Goal: Information Seeking & Learning: Learn about a topic

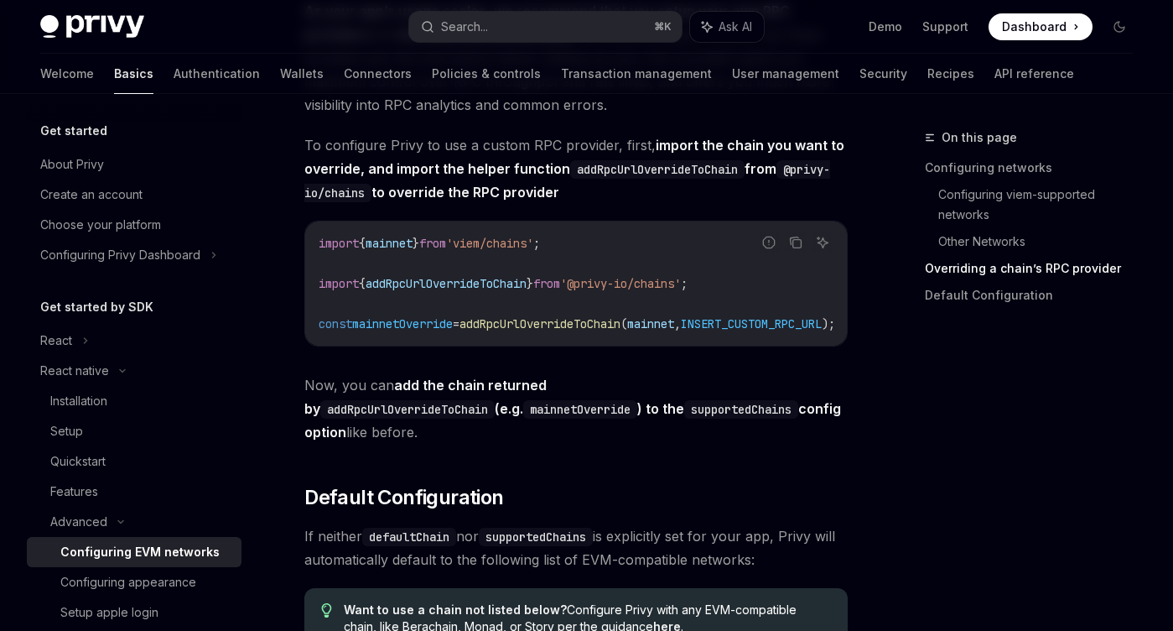
scroll to position [2112, 0]
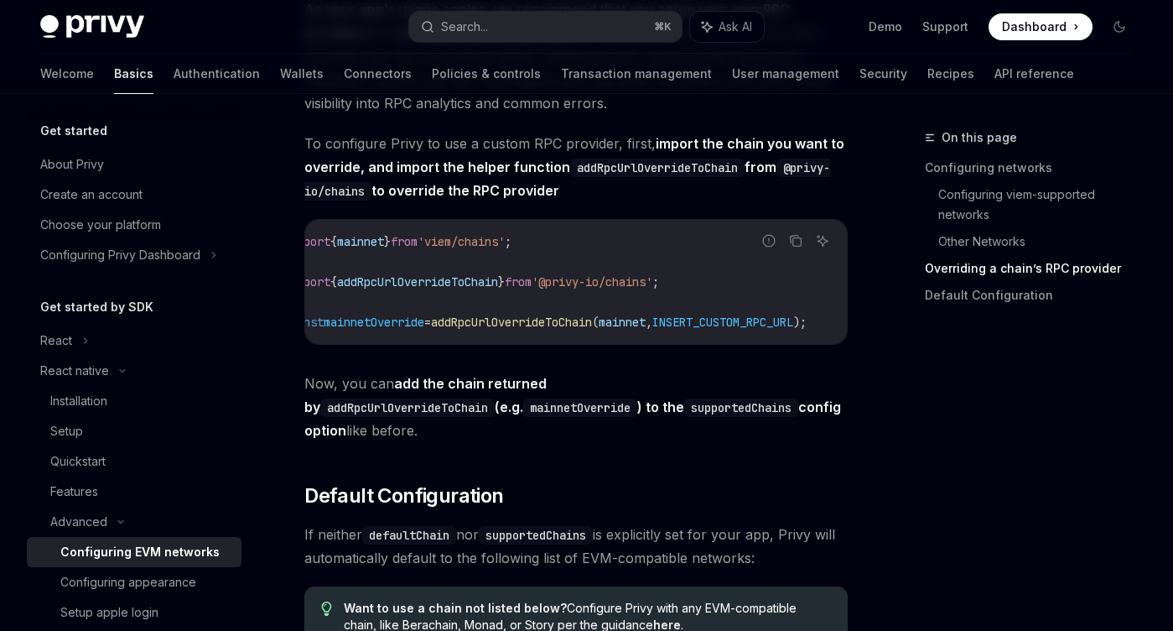
scroll to position [0, 0]
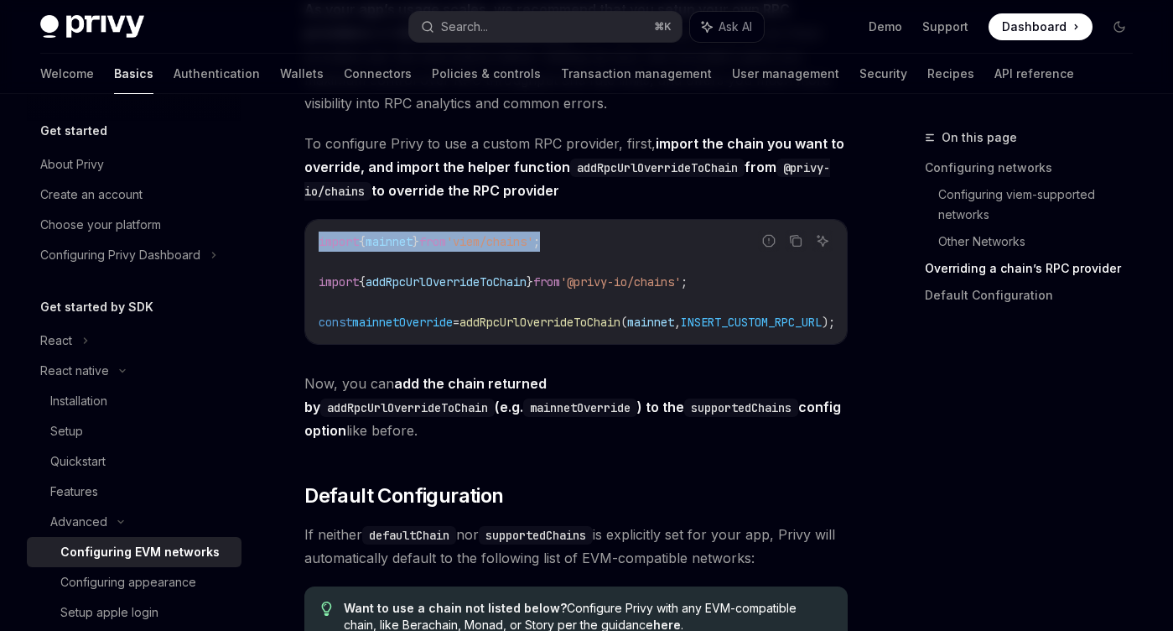
drag, startPoint x: 598, startPoint y: 264, endPoint x: 290, endPoint y: 261, distance: 307.7
copy span "import { mainnet } from 'viem/chains' ;"
click at [560, 289] on span "from" at bounding box center [546, 281] width 27 height 15
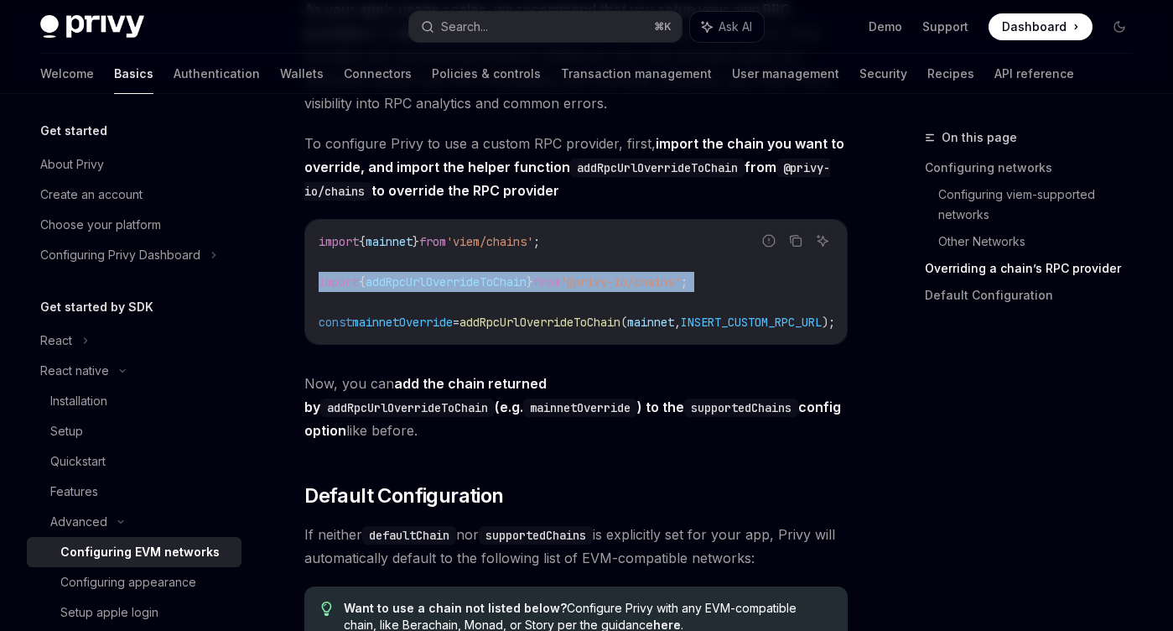
click at [560, 289] on span "from" at bounding box center [546, 281] width 27 height 15
copy code "import { addRpcUrlOverrideToChain } from '@privy-io/chains' ;"
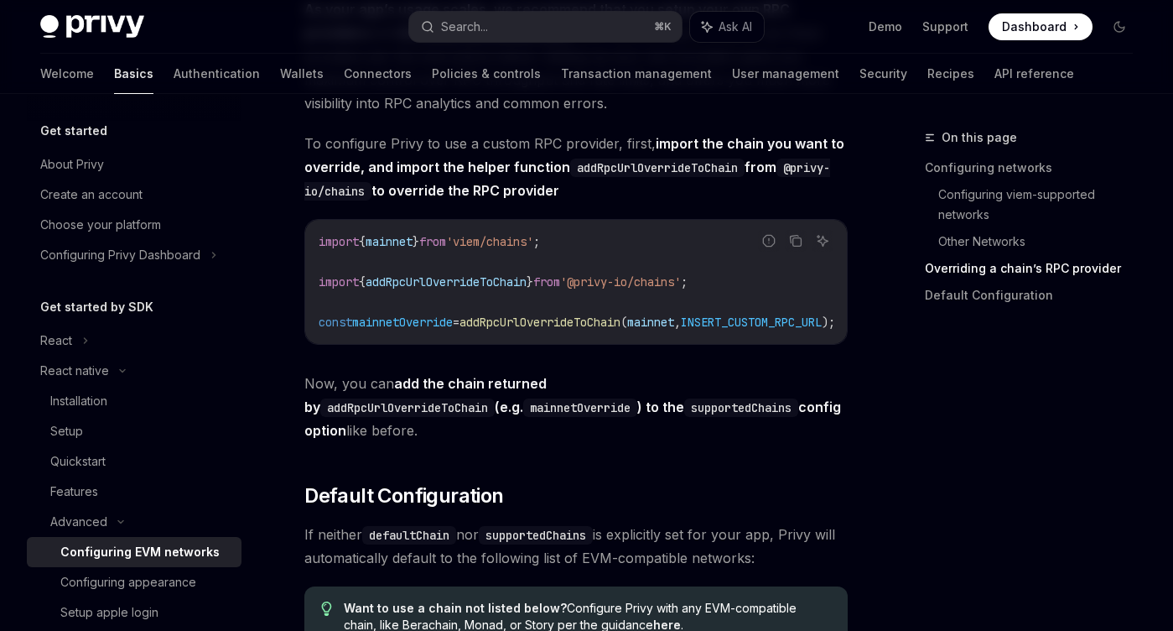
click at [555, 330] on span "addRpcUrlOverrideToChain" at bounding box center [539, 321] width 161 height 15
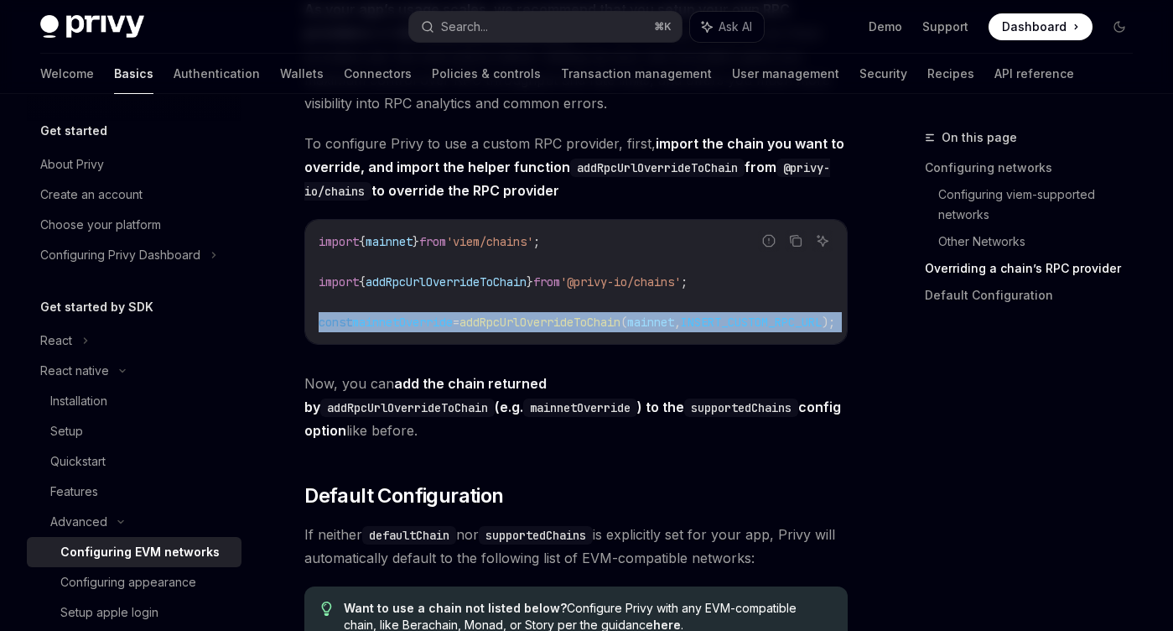
click at [555, 330] on span "addRpcUrlOverrideToChain" at bounding box center [539, 321] width 161 height 15
copy div "const mainnetOverride = addRpcUrlOverrideToChain ( mainnet , INSERT_CUSTOM_RPC_…"
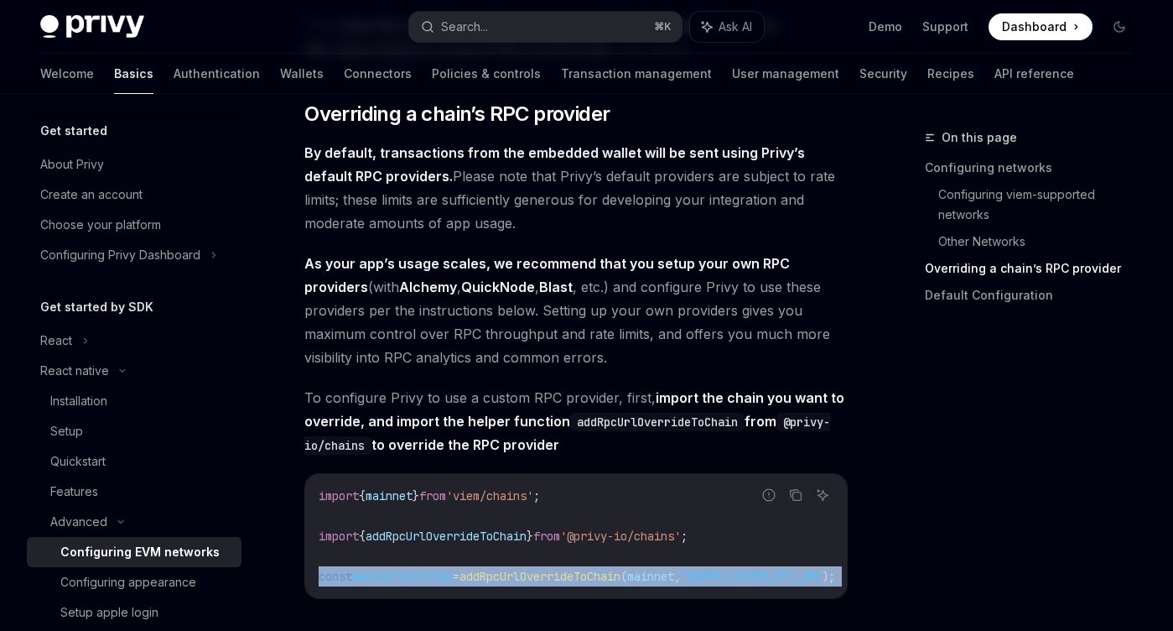
scroll to position [1841, 0]
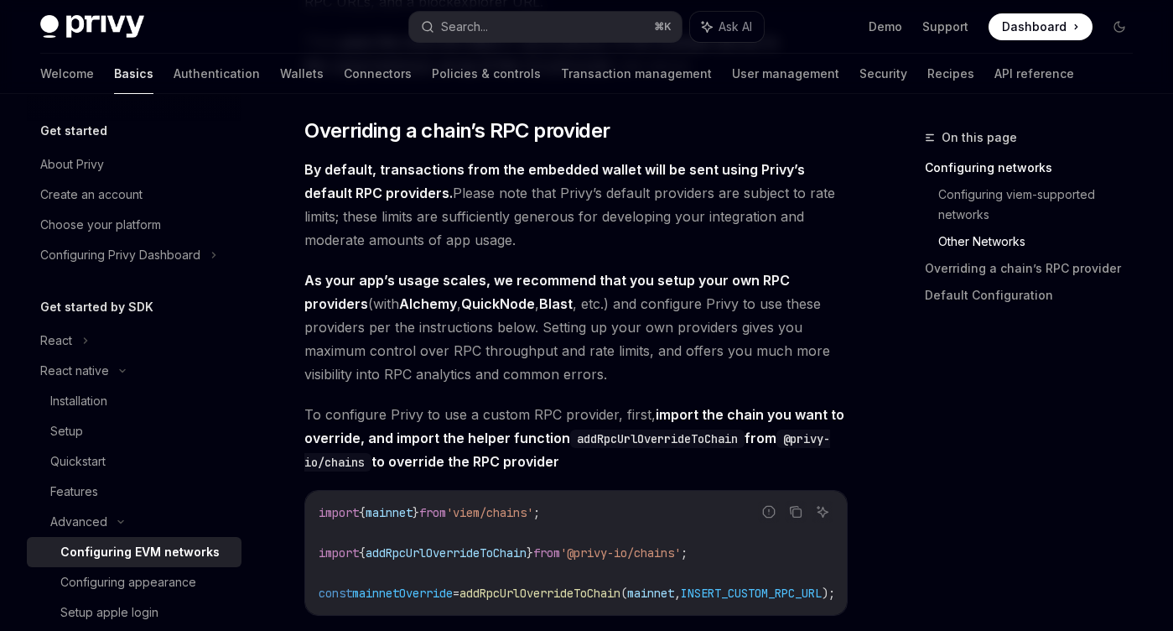
click at [520, 235] on span "By default, transactions from the embedded wallet will be sent using Privy’s de…" at bounding box center [575, 205] width 543 height 94
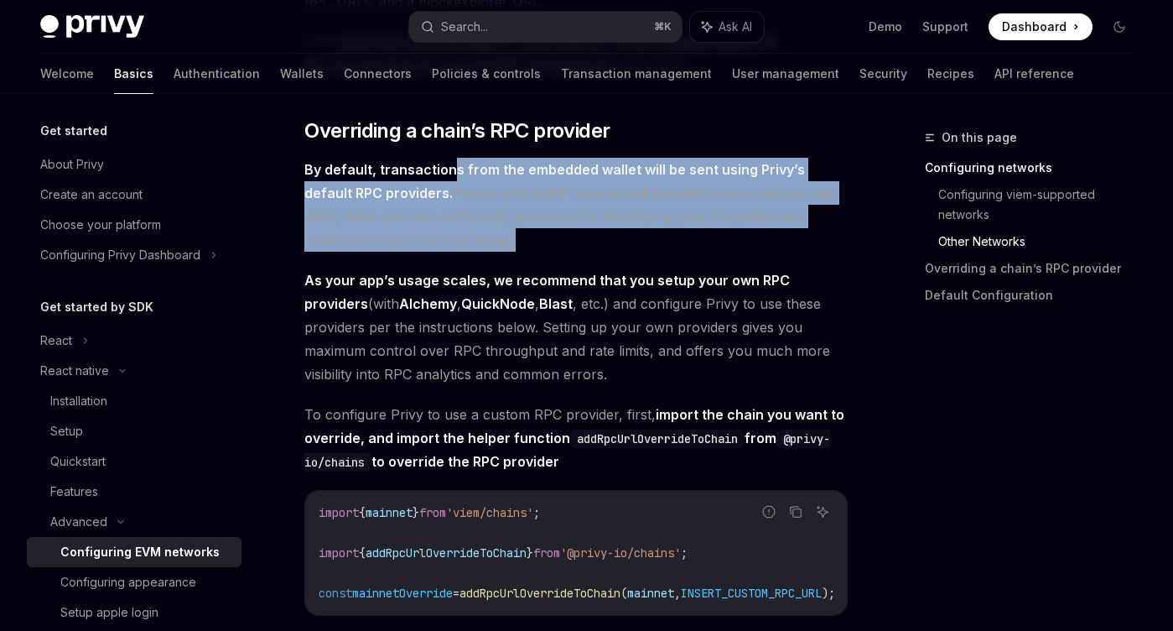
drag, startPoint x: 450, startPoint y: 189, endPoint x: 513, endPoint y: 276, distance: 106.8
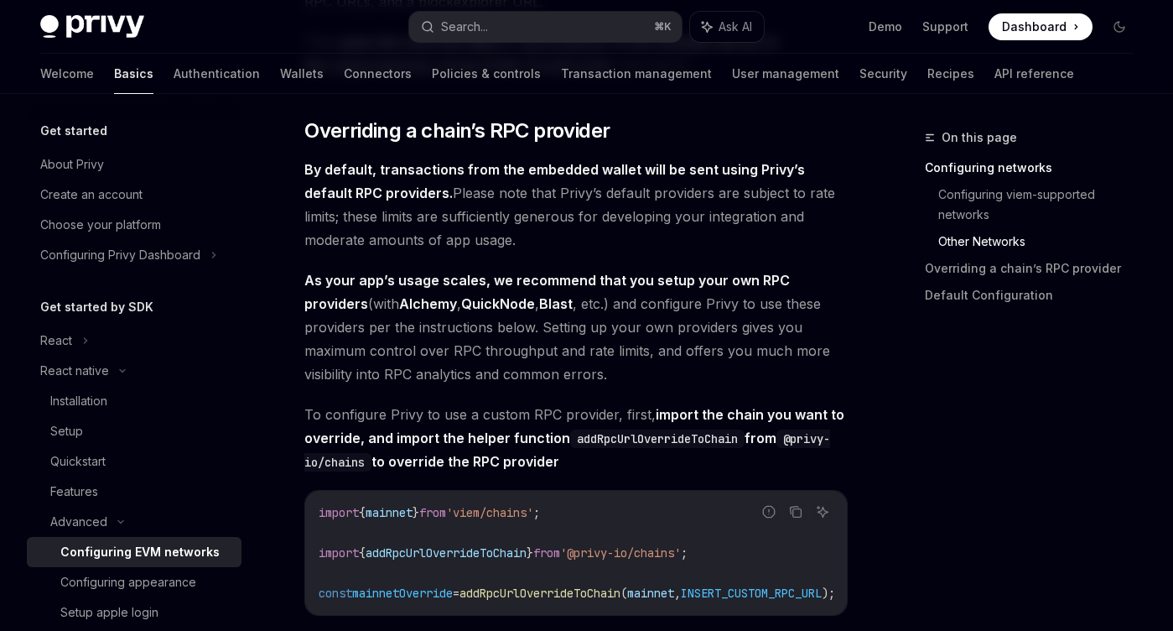
click at [517, 251] on span "By default, transactions from the embedded wallet will be sent using Privy’s de…" at bounding box center [575, 205] width 543 height 94
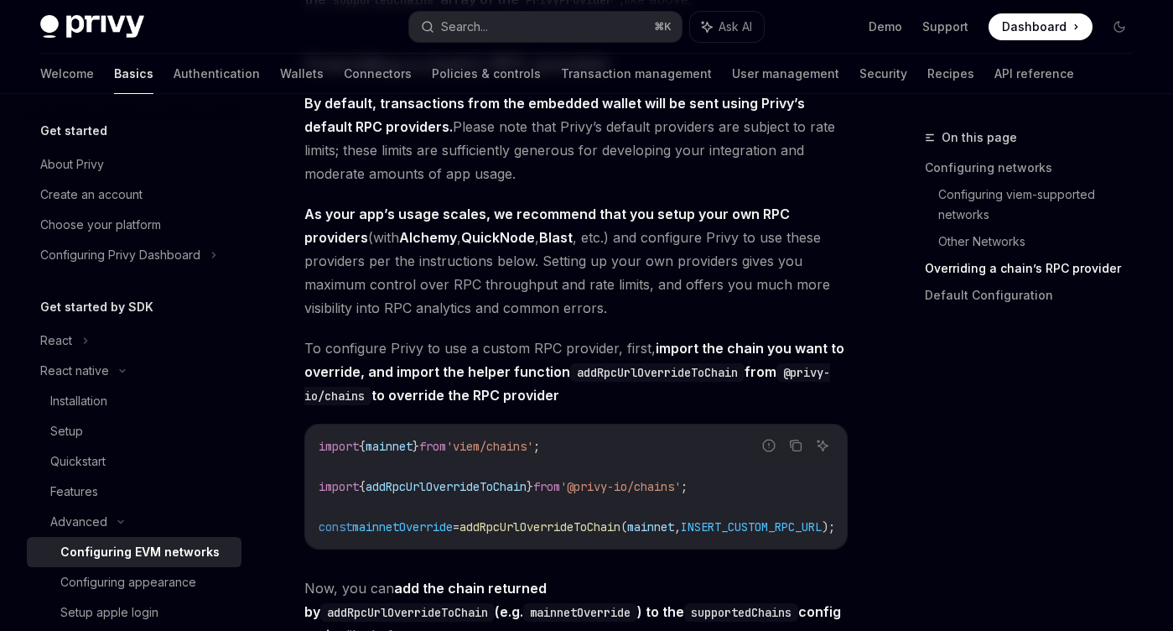
scroll to position [1909, 0]
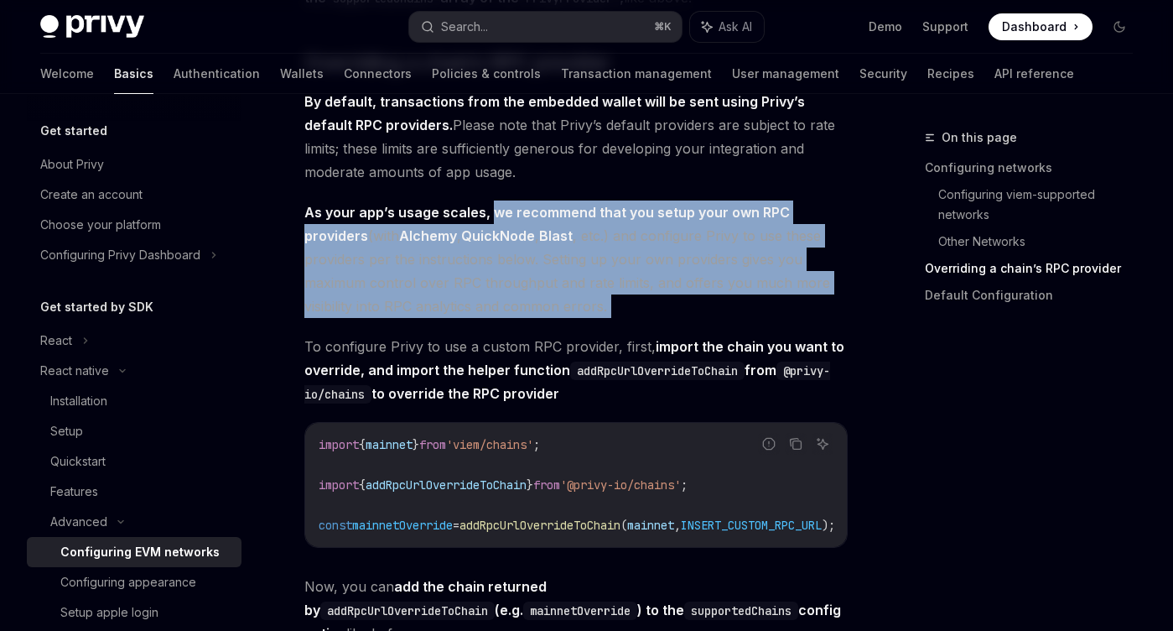
drag, startPoint x: 492, startPoint y: 235, endPoint x: 574, endPoint y: 340, distance: 133.2
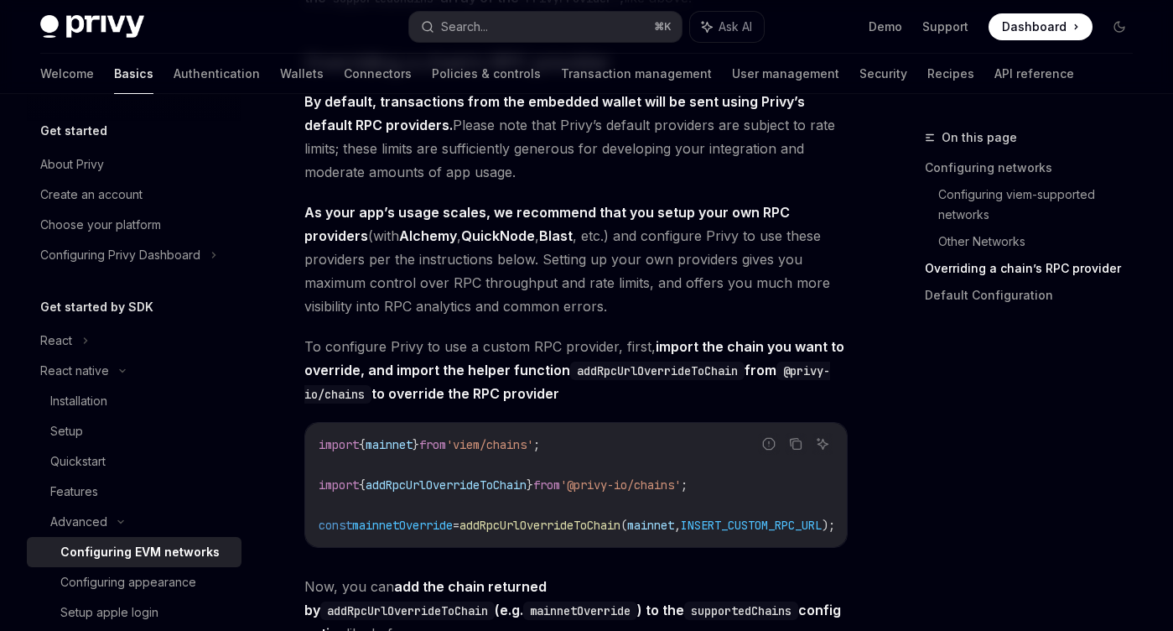
click at [494, 492] on span "addRpcUrlOverrideToChain" at bounding box center [446, 484] width 161 height 15
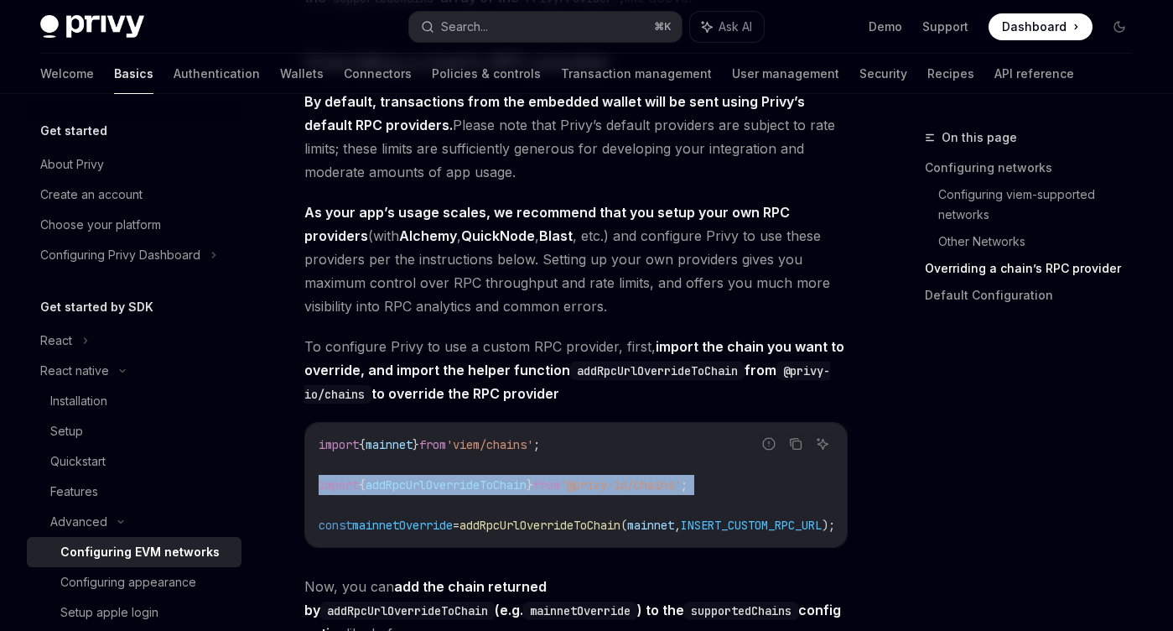
click at [494, 492] on span "addRpcUrlOverrideToChain" at bounding box center [446, 484] width 161 height 15
copy code "import { addRpcUrlOverrideToChain } from '@privy-io/chains' ;"
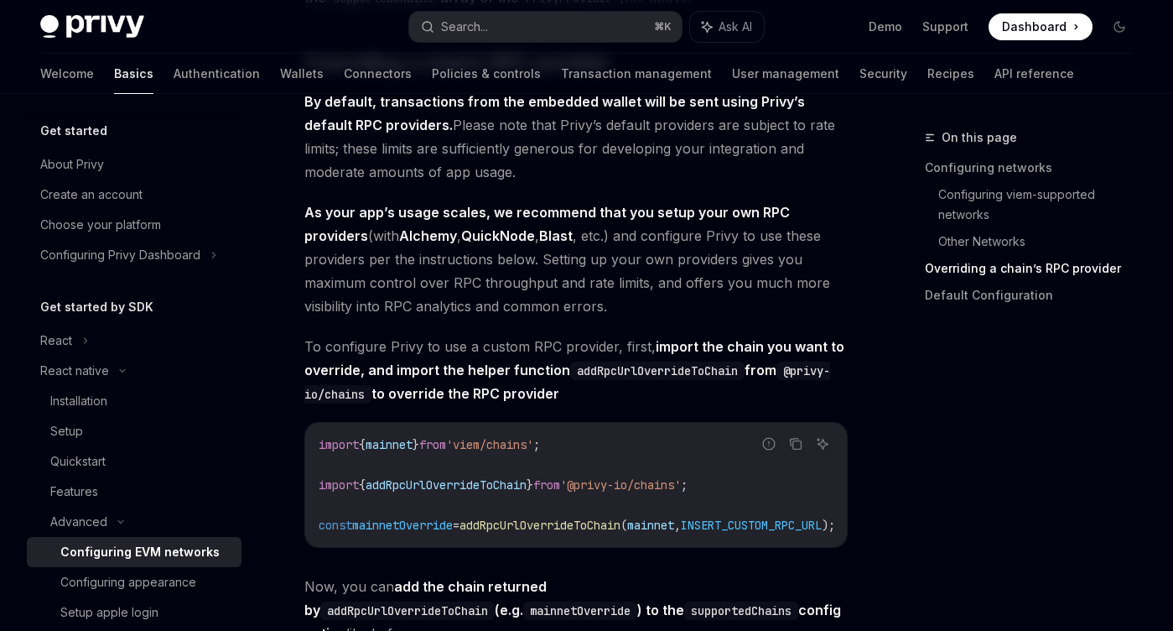
click at [616, 310] on span "As your app’s usage scales, we recommend that you setup your own RPC providers …" at bounding box center [575, 258] width 543 height 117
click at [520, 27] on button "Search... ⌘ K" at bounding box center [545, 27] width 273 height 30
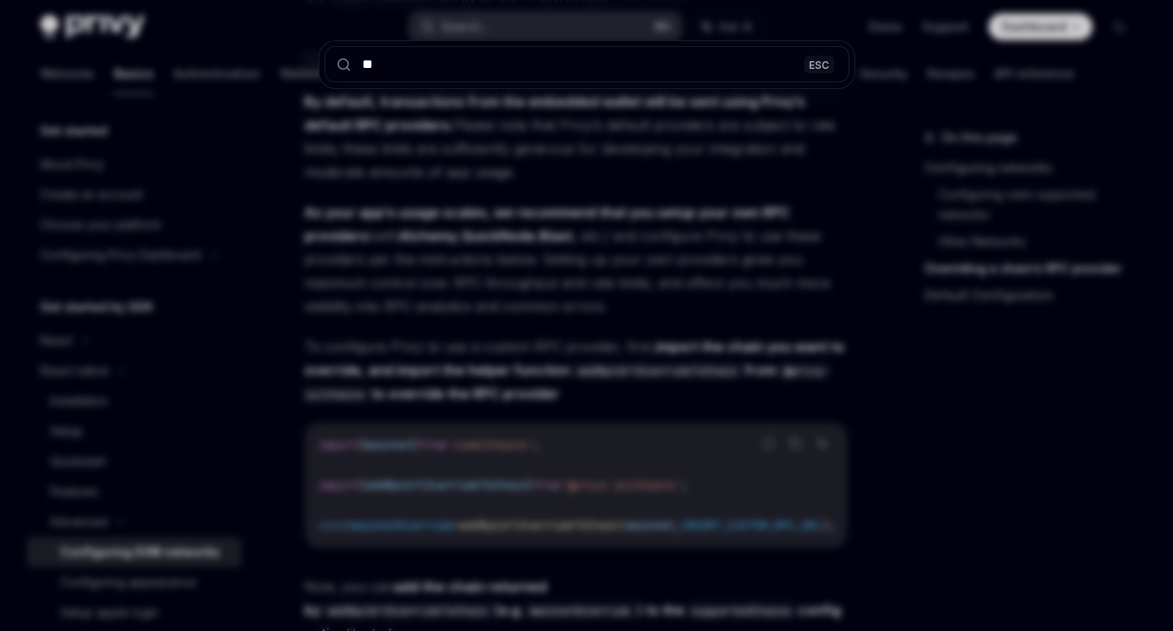
type input "***"
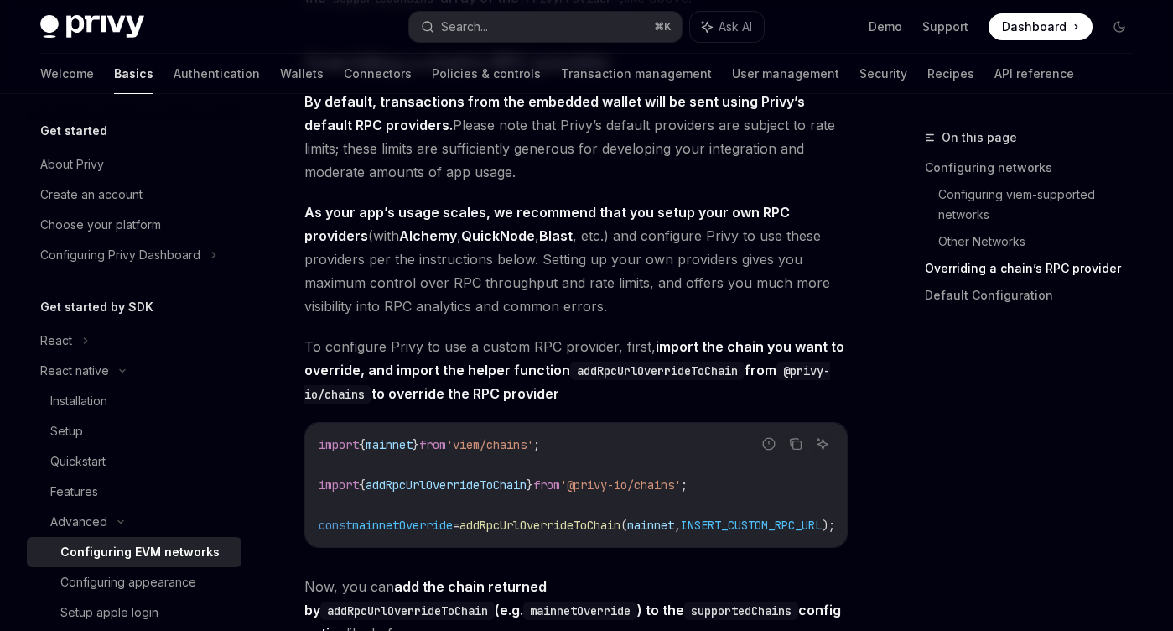
type textarea "*"
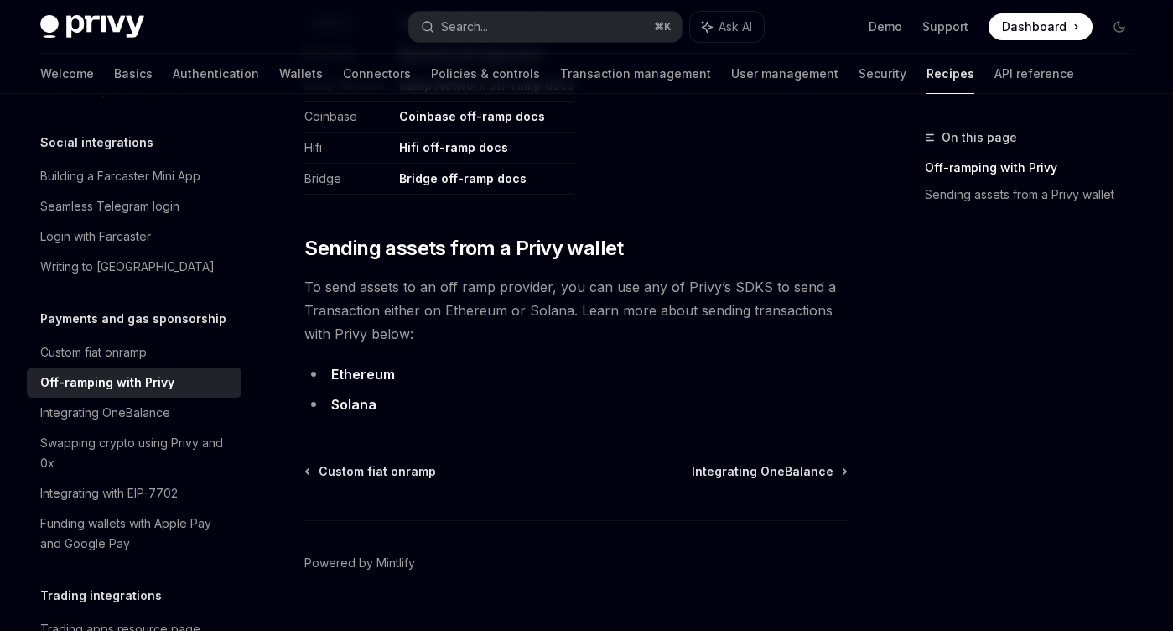
scroll to position [1046, 0]
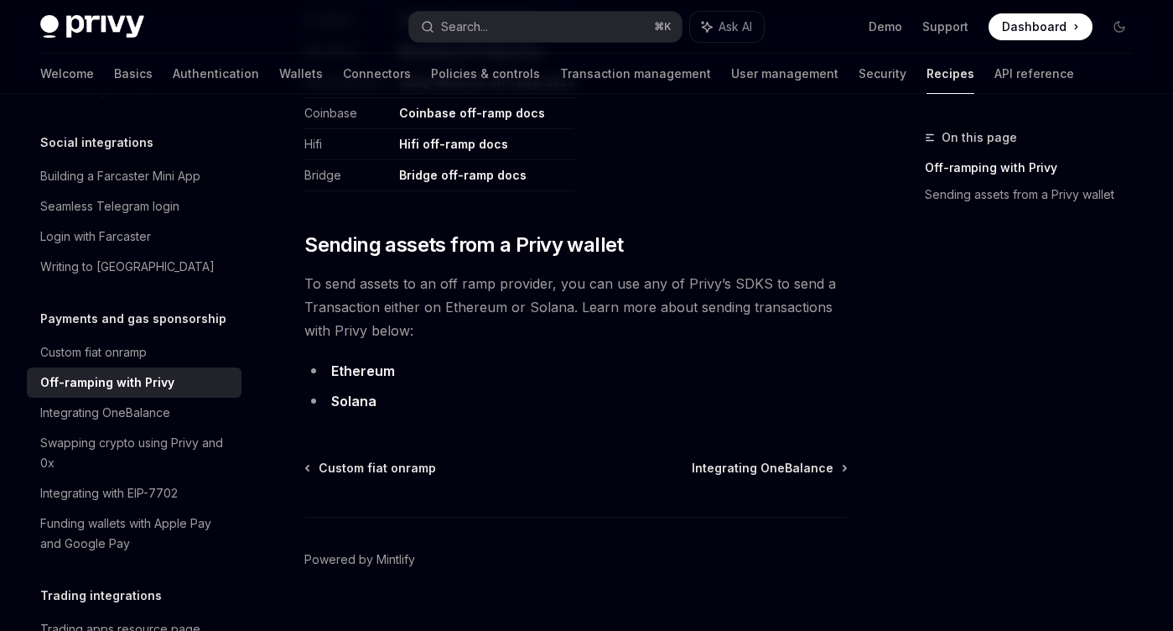
click at [357, 401] on link "Solana" at bounding box center [353, 401] width 45 height 18
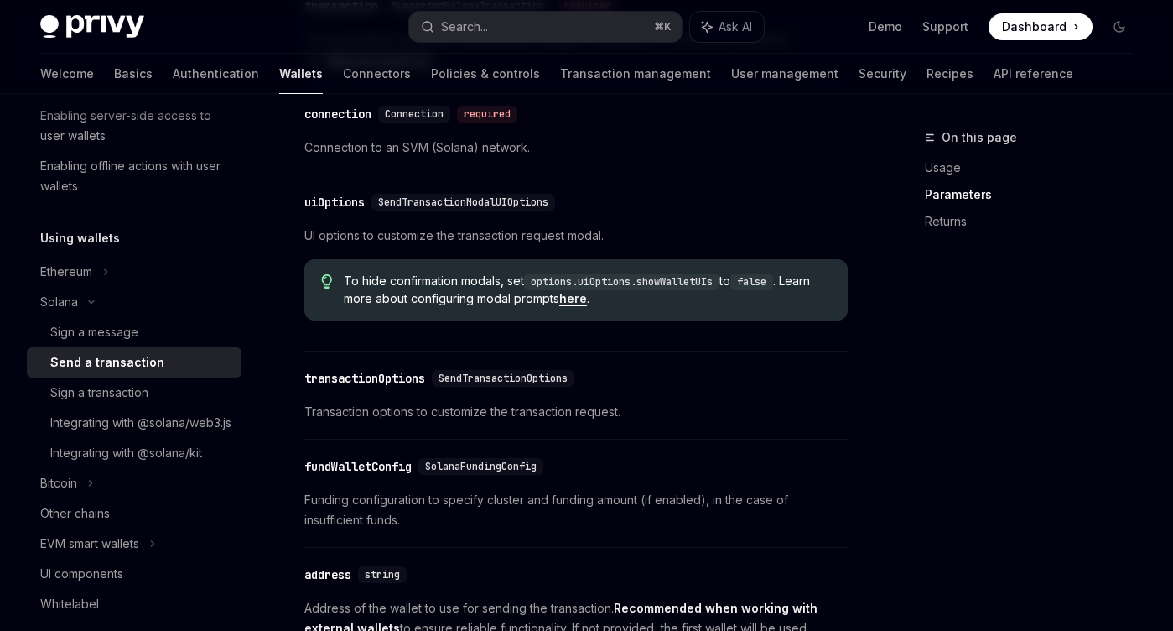
scroll to position [1605, 0]
